Goal: Task Accomplishment & Management: Use online tool/utility

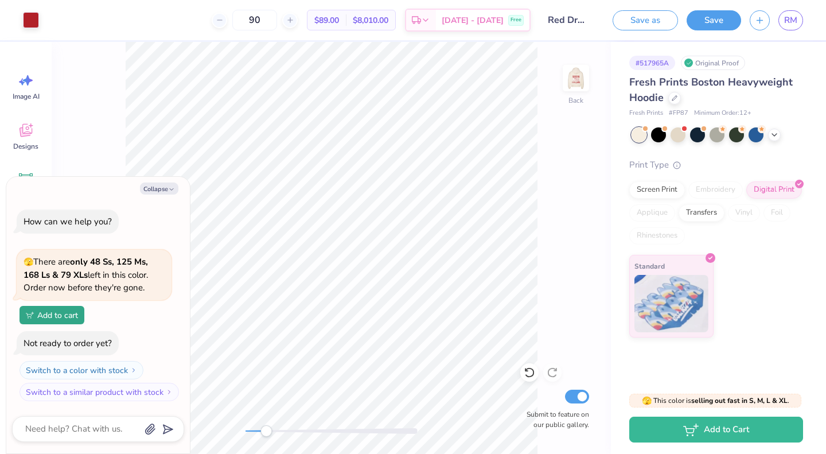
click at [581, 146] on div "Back Submit to feature on our public gallery." at bounding box center [331, 248] width 559 height 412
click at [677, 100] on div at bounding box center [674, 98] width 13 height 13
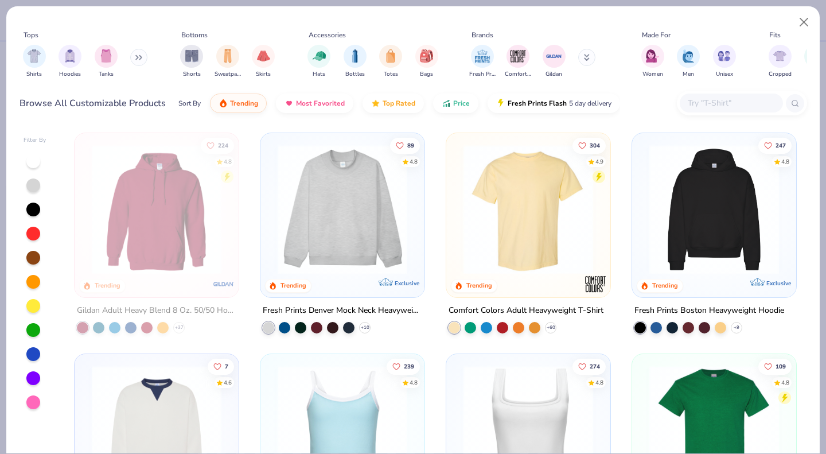
click at [549, 60] on img "filter for Gildan" at bounding box center [553, 56] width 17 height 17
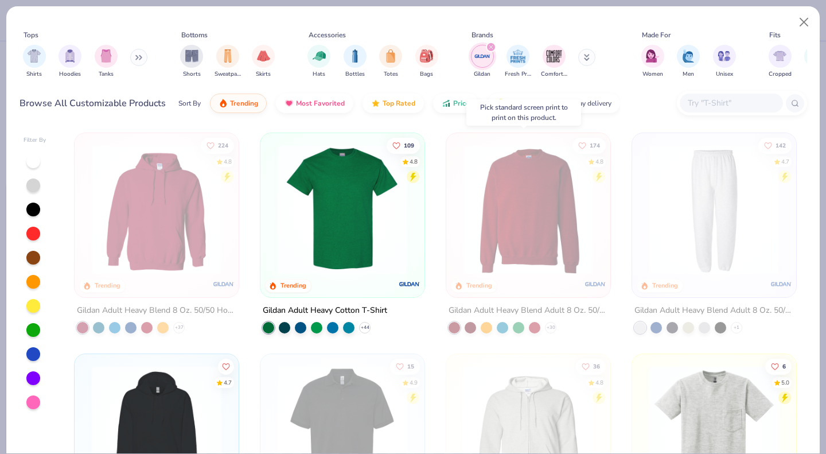
click at [554, 170] on img at bounding box center [528, 210] width 141 height 130
click at [807, 19] on button "Close" at bounding box center [804, 22] width 22 height 22
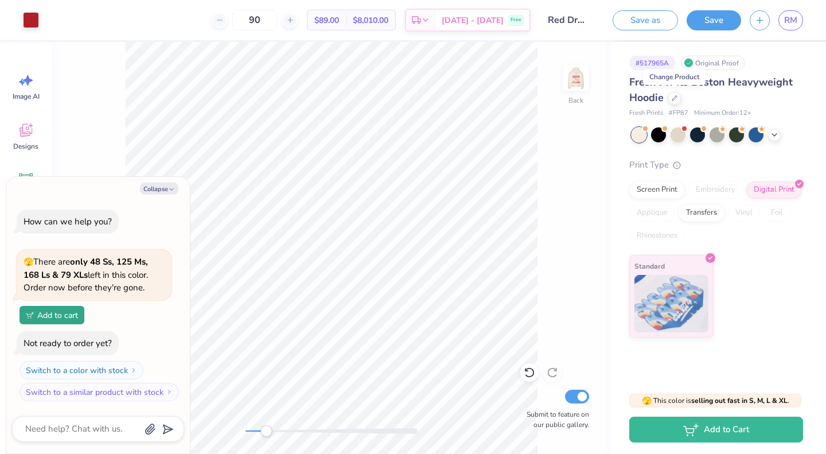
click at [664, 193] on div "Screen Print" at bounding box center [657, 189] width 56 height 17
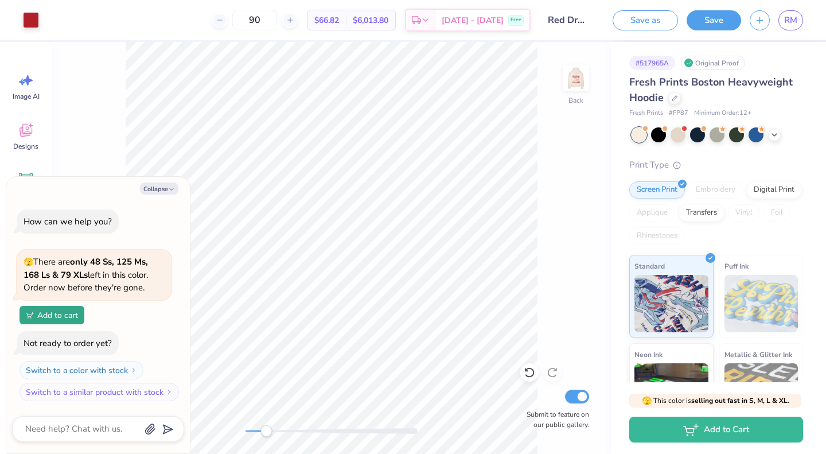
click at [677, 102] on div at bounding box center [674, 98] width 13 height 13
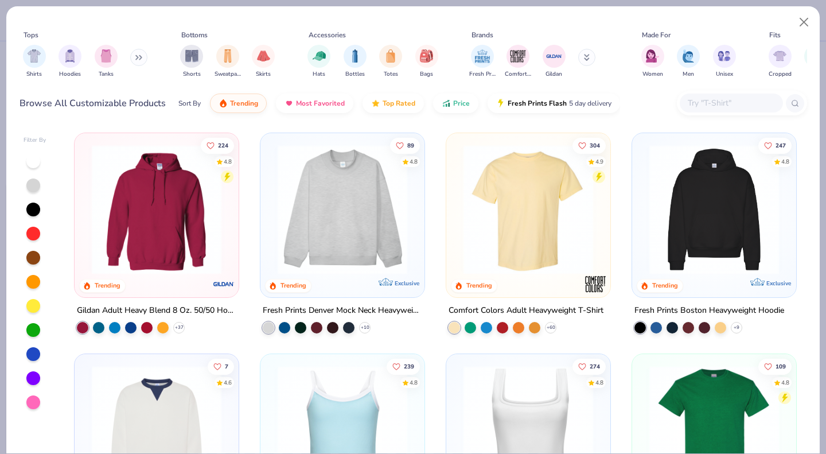
click at [557, 43] on div "Fresh Prints Comfort Colors Gildan" at bounding box center [539, 61] width 145 height 42
click at [556, 61] on img "filter for Gildan" at bounding box center [553, 56] width 17 height 17
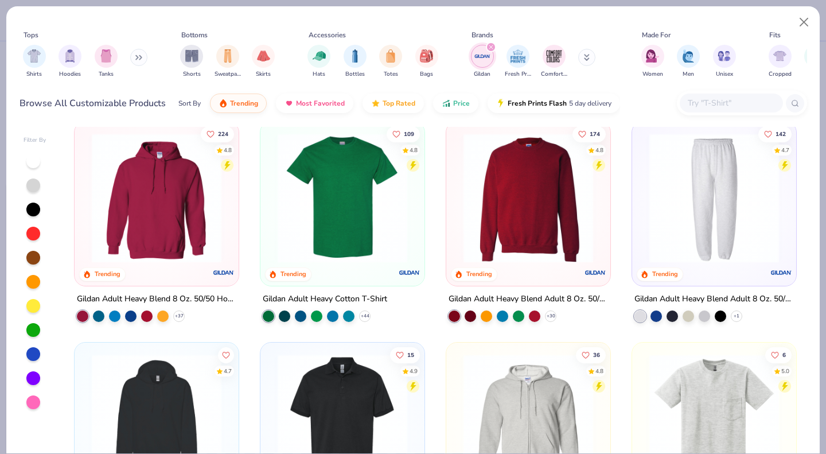
scroll to position [13, 0]
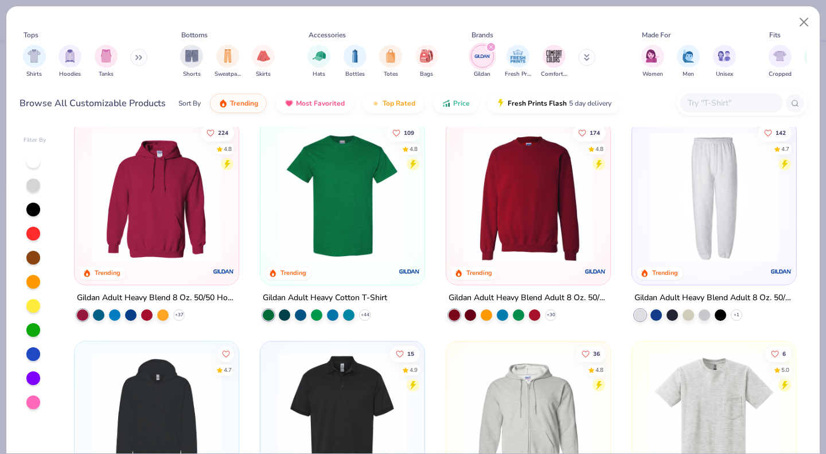
click at [0, 0] on icon at bounding box center [0, 0] width 0 height 0
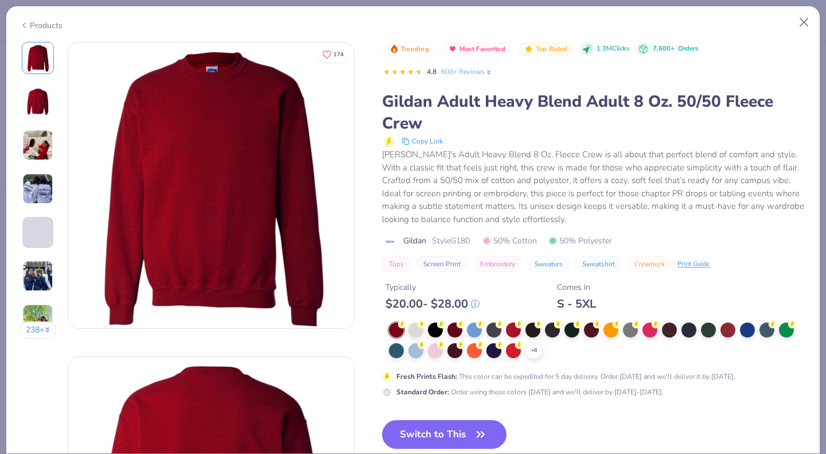
click at [419, 333] on div at bounding box center [415, 329] width 15 height 15
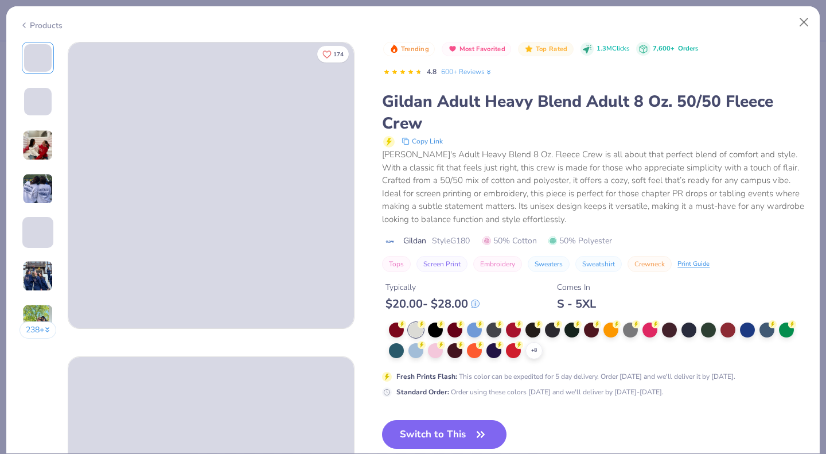
click at [0, 0] on icon at bounding box center [0, 0] width 0 height 0
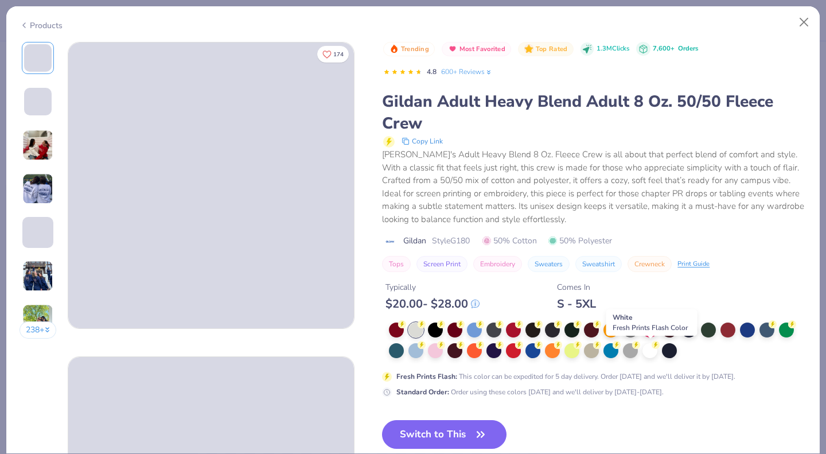
click at [653, 349] on div at bounding box center [649, 350] width 15 height 15
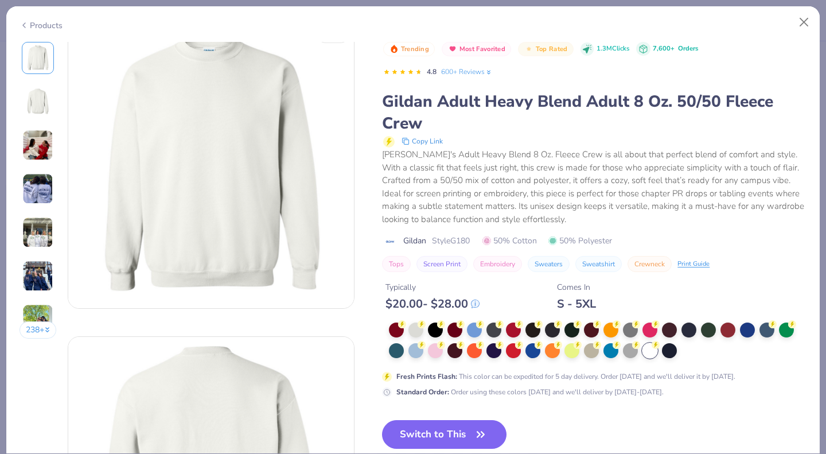
scroll to position [19, 0]
click at [464, 425] on button "Switch to This" at bounding box center [444, 434] width 124 height 29
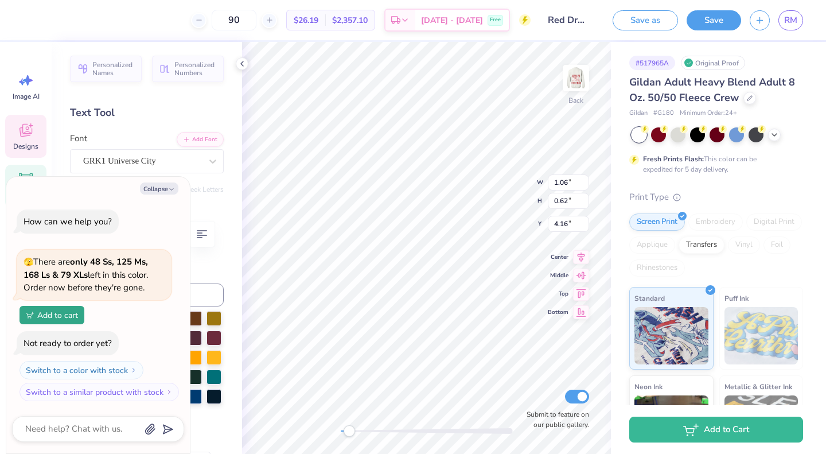
type textarea "x"
type input "2.95"
type input "1.73"
type input "3.05"
type textarea "x"
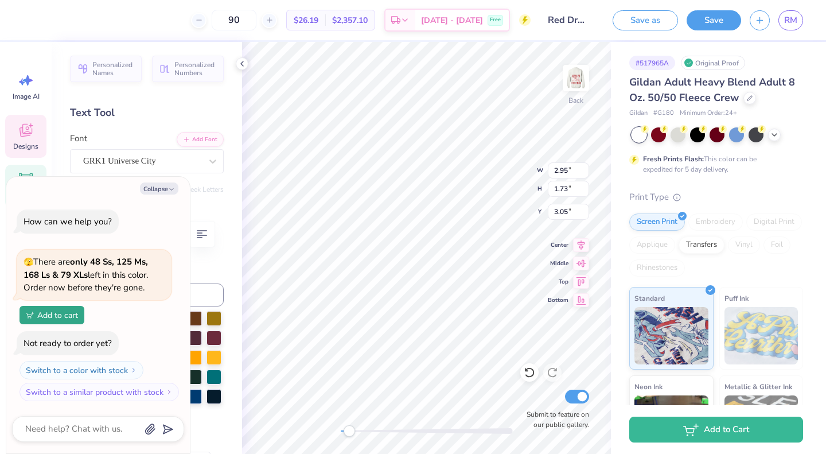
type input "3.55"
type input "2.08"
type input "2.14"
click at [579, 83] on img at bounding box center [575, 78] width 23 height 23
click at [583, 89] on img at bounding box center [575, 78] width 23 height 23
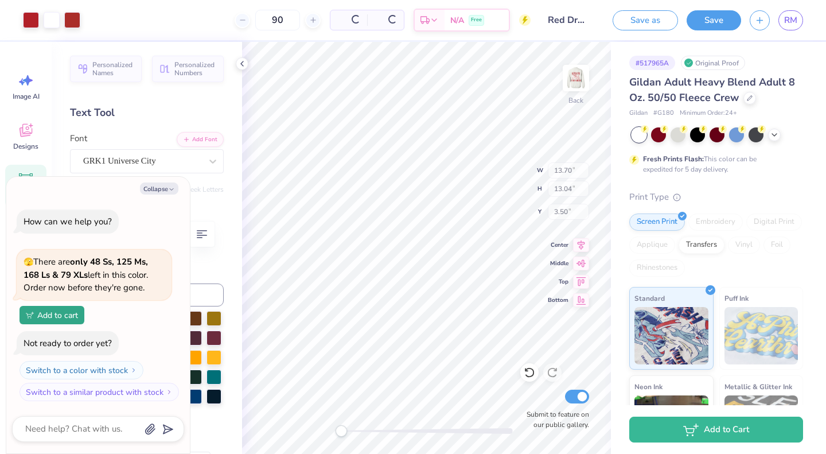
type textarea "x"
type input "13.70"
type input "13.04"
type input "3.50"
click at [577, 84] on img at bounding box center [575, 78] width 23 height 23
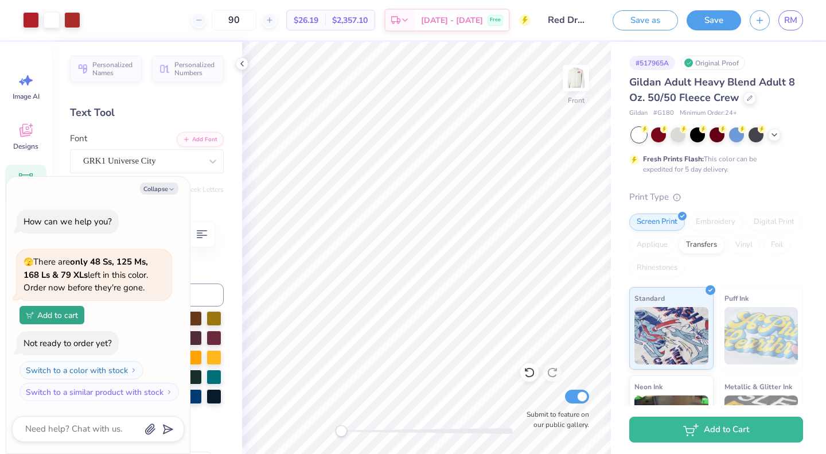
click at [580, 86] on img at bounding box center [575, 78] width 23 height 23
click at [572, 88] on img at bounding box center [575, 78] width 23 height 23
click at [582, 86] on img at bounding box center [575, 78] width 23 height 23
click at [577, 85] on img at bounding box center [575, 78] width 23 height 23
click at [568, 80] on img at bounding box center [575, 78] width 23 height 23
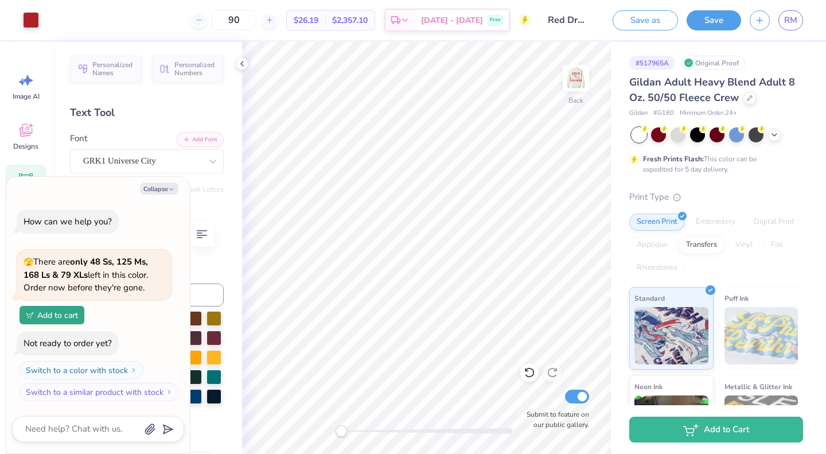
click at [587, 77] on img at bounding box center [575, 78] width 23 height 23
click at [580, 83] on img at bounding box center [575, 78] width 23 height 23
click at [571, 89] on img at bounding box center [575, 78] width 23 height 23
click at [580, 76] on img at bounding box center [575, 78] width 23 height 23
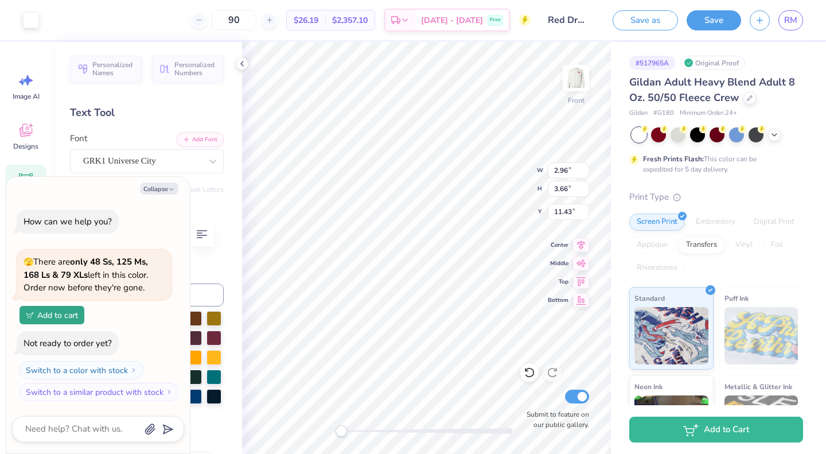
type textarea "x"
type input "2.96"
type input "3.66"
type input "11.43"
type textarea "x"
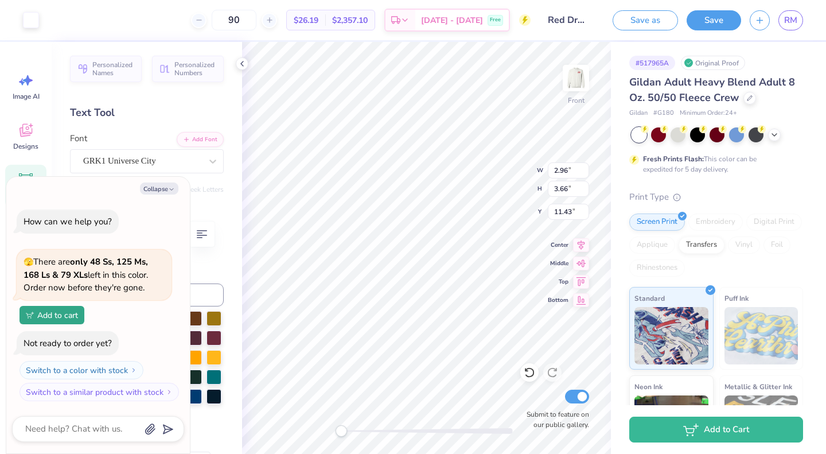
type input "11.53"
type input "8.15"
type input "8.05"
click at [576, 87] on img at bounding box center [575, 78] width 23 height 23
type textarea "x"
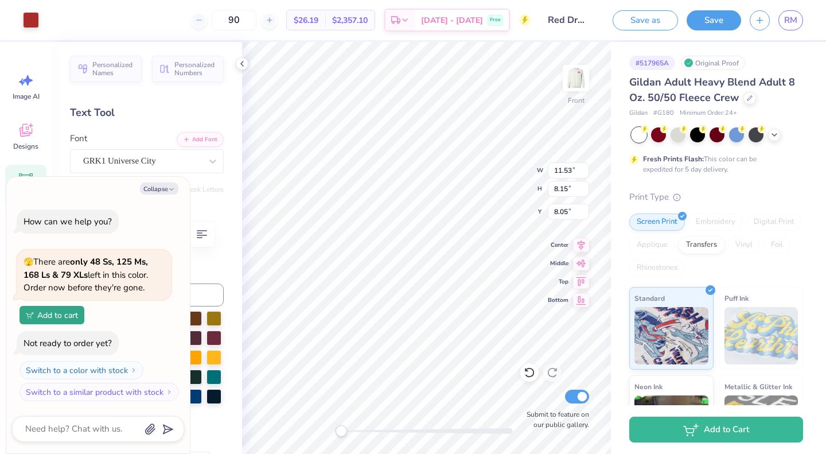
type input "11.50"
type input "8.13"
type input "5.73"
click at [584, 73] on img at bounding box center [575, 78] width 23 height 23
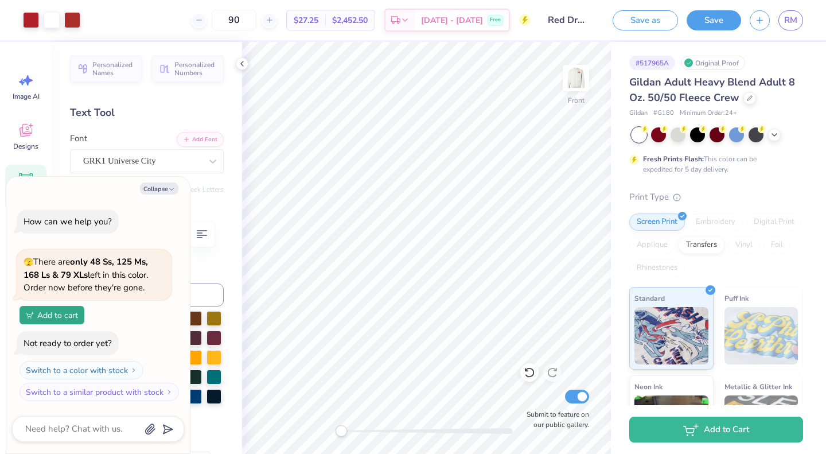
type textarea "x"
